Goal: Go to known website: Access a specific website the user already knows

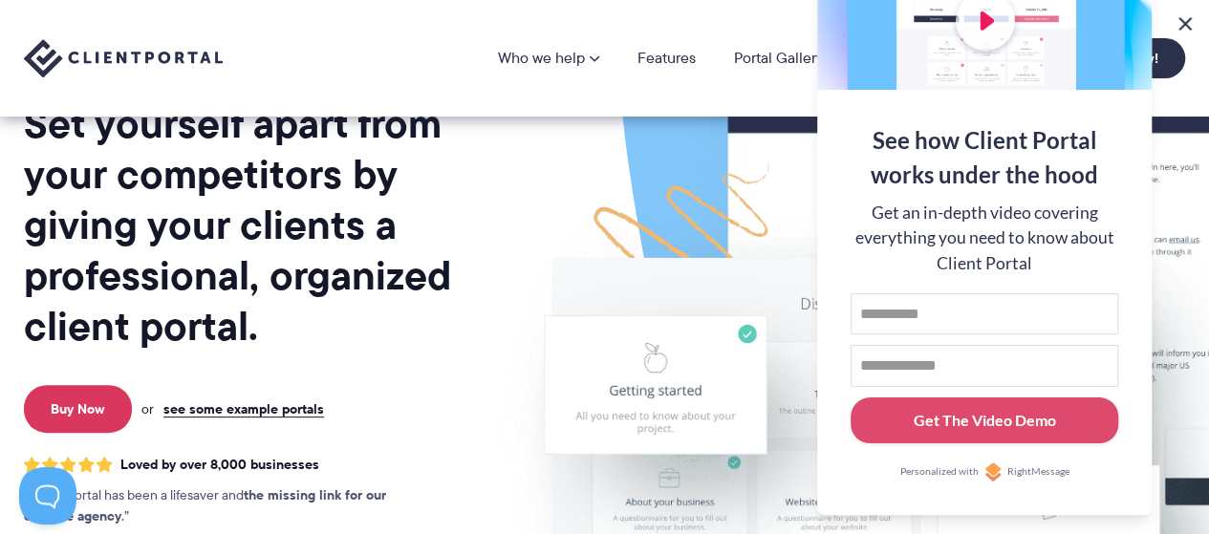
click at [1186, 28] on button at bounding box center [1185, 23] width 23 height 23
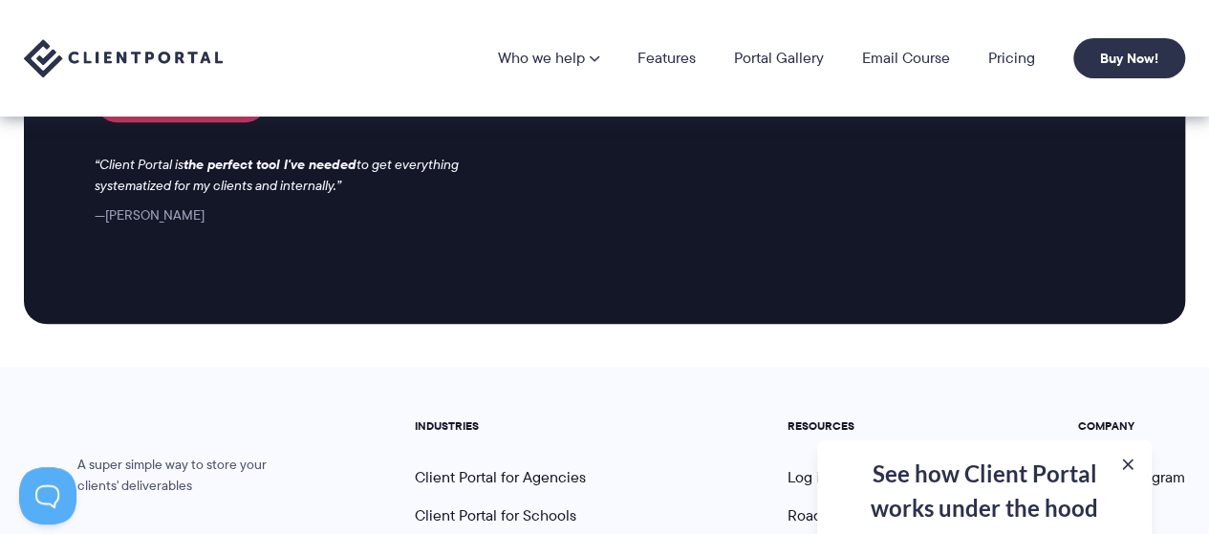
scroll to position [8444, 0]
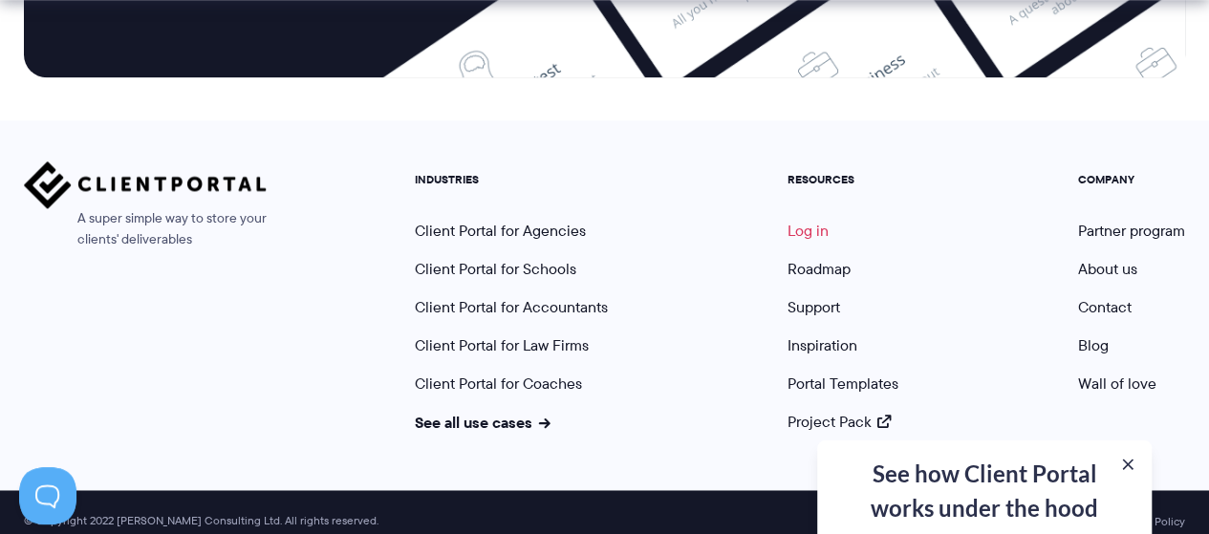
click at [813, 220] on link "Log in" at bounding box center [808, 231] width 41 height 22
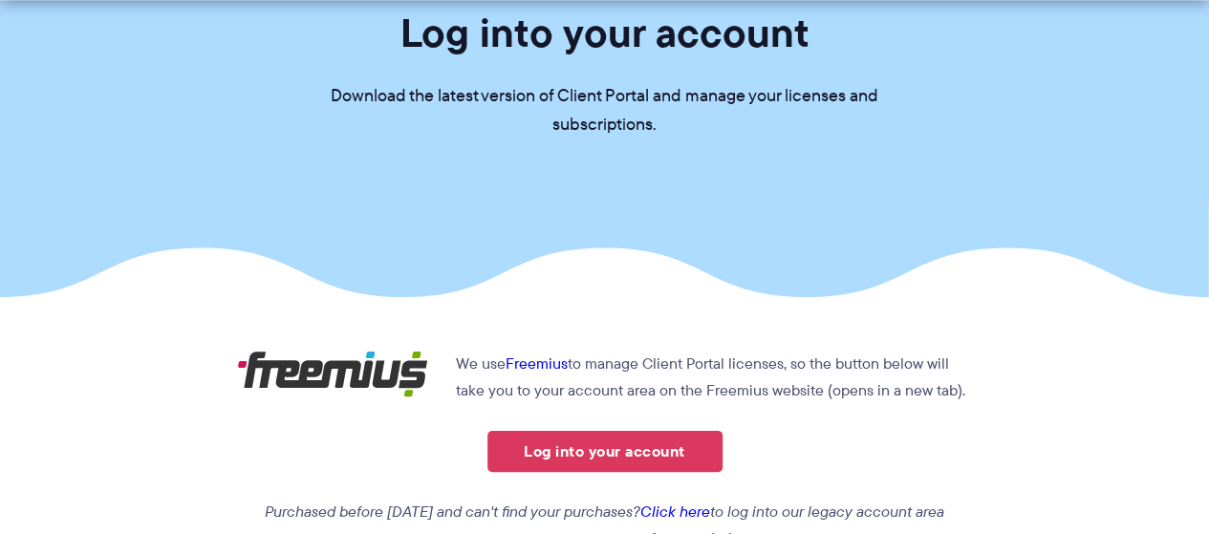
scroll to position [359, 0]
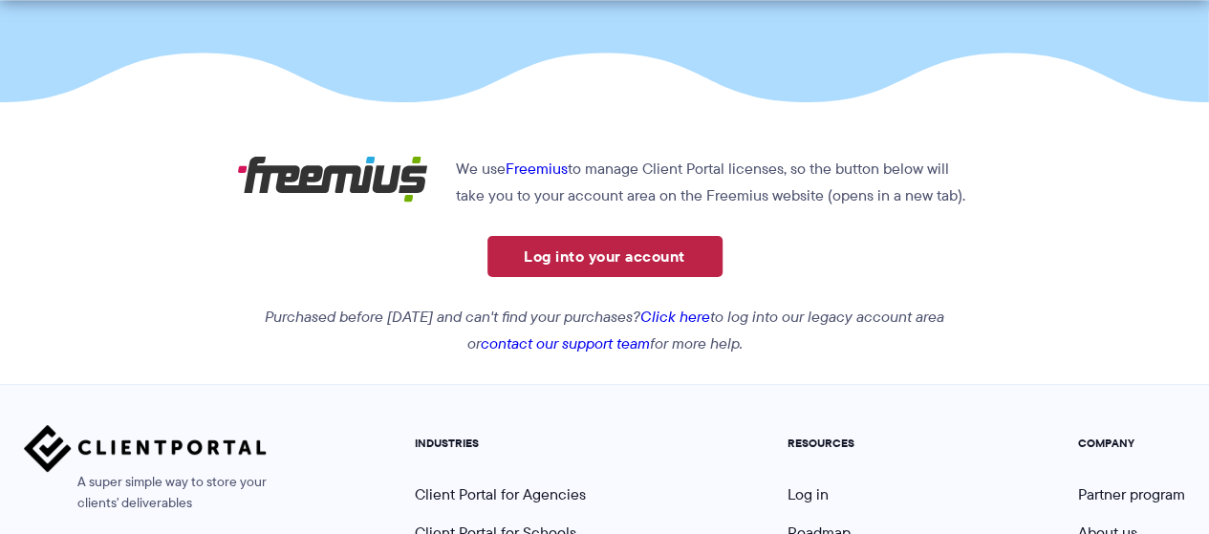
click at [662, 259] on link "Log into your account" at bounding box center [605, 256] width 235 height 41
